Goal: Communication & Community: Answer question/provide support

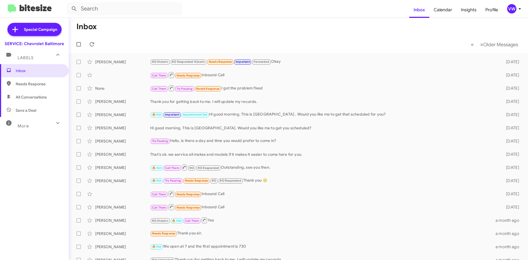
click at [32, 73] on span "Inbox" at bounding box center [39, 70] width 47 height 5
click at [42, 72] on span "Inbox" at bounding box center [39, 70] width 47 height 5
click at [39, 83] on span "Needs Response" at bounding box center [39, 83] width 47 height 5
type input "in:needs-response"
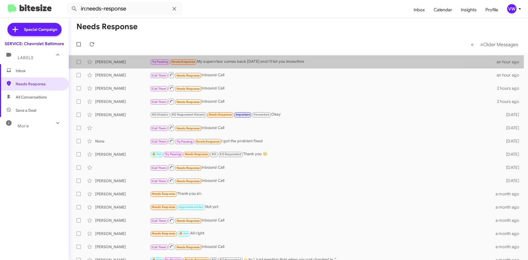
click at [214, 63] on div "Try Pausing Needs Response My supervisor comes back tomorrow and I'll let you k…" at bounding box center [323, 62] width 346 height 6
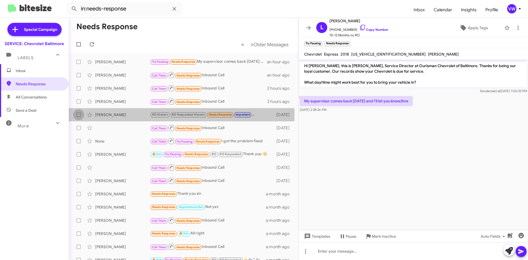
click at [78, 113] on span at bounding box center [78, 114] width 4 height 4
click at [78, 117] on input "checkbox" at bounding box center [78, 117] width 0 height 0
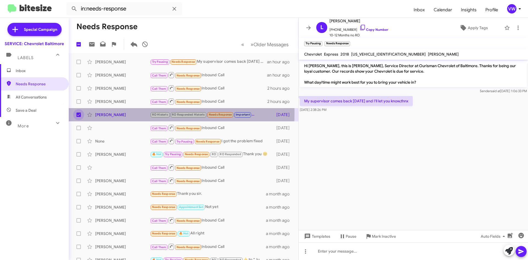
click at [79, 112] on span at bounding box center [78, 114] width 4 height 4
click at [79, 117] on input "checkbox" at bounding box center [78, 117] width 0 height 0
checkbox input "false"
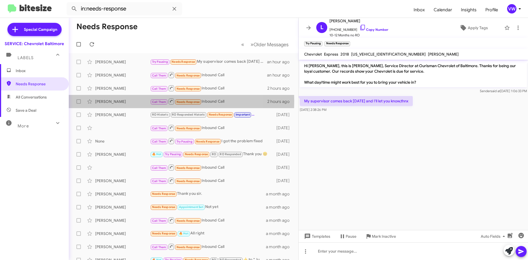
click at [104, 101] on div "[PERSON_NAME]" at bounding box center [122, 101] width 55 height 5
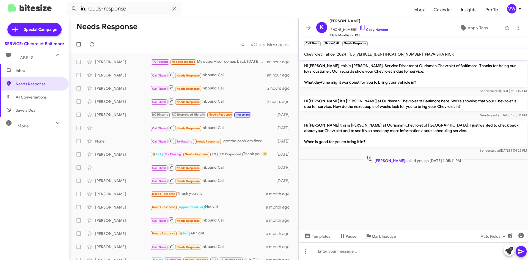
click at [106, 92] on div "Alexis Johnson Call Them Needs Response Inbound Call 2 hours ago" at bounding box center [183, 88] width 221 height 11
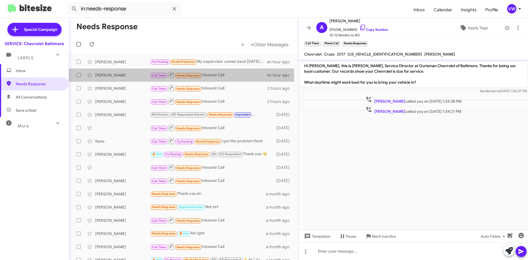
click at [105, 75] on div "[PERSON_NAME]" at bounding box center [122, 74] width 55 height 5
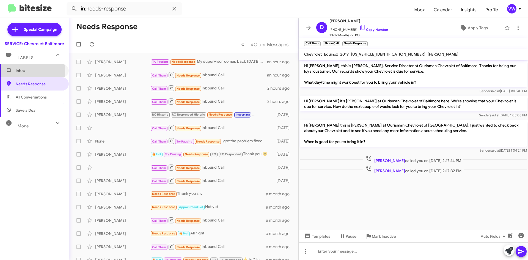
click at [24, 71] on span "Inbox" at bounding box center [39, 70] width 47 height 5
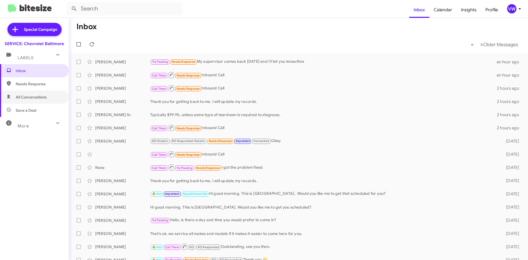
click at [31, 100] on span "All Conversations" at bounding box center [34, 96] width 69 height 13
type input "in:all-conversations"
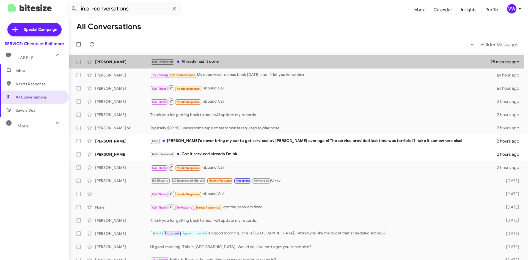
click at [192, 63] on div "Not-Interested Already had it done" at bounding box center [320, 62] width 340 height 6
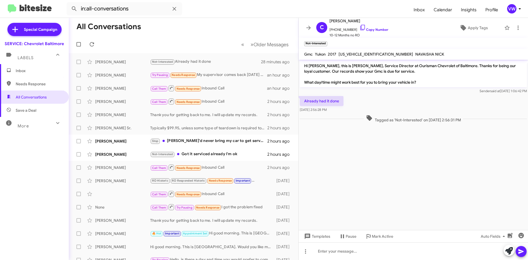
click at [197, 140] on div "Stop Chris I'd never bring my car to get serviced by Ourisman ever again! The s…" at bounding box center [208, 141] width 117 height 6
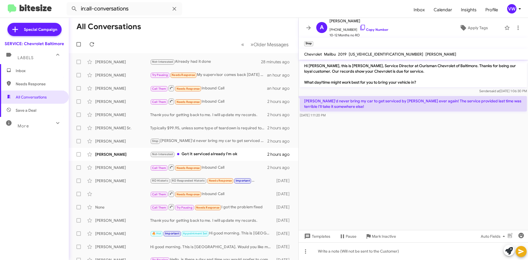
click at [197, 157] on div "Not-Interested Got it serviced already I'm ok" at bounding box center [208, 154] width 117 height 6
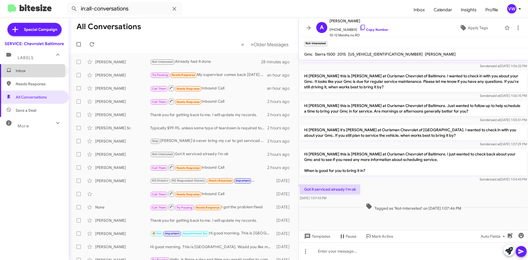
click at [24, 72] on span "Inbox" at bounding box center [39, 70] width 47 height 5
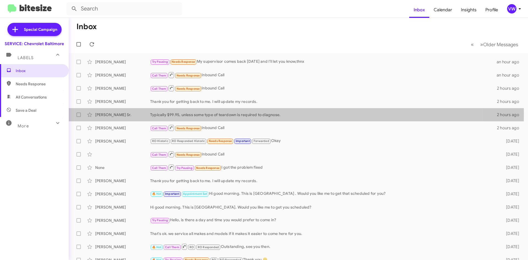
click at [189, 113] on div "Typically $99.95, unless some type of teardown is required to diagnose." at bounding box center [323, 114] width 347 height 5
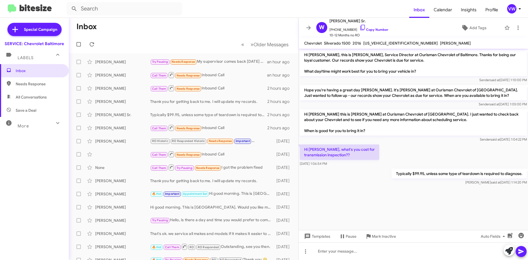
click at [25, 71] on span "Inbox" at bounding box center [39, 70] width 47 height 5
